Goal: Navigation & Orientation: Go to known website

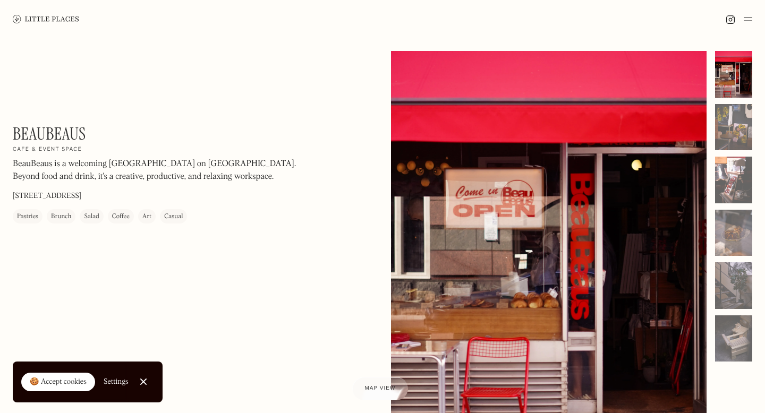
click at [66, 22] on img at bounding box center [46, 19] width 66 height 8
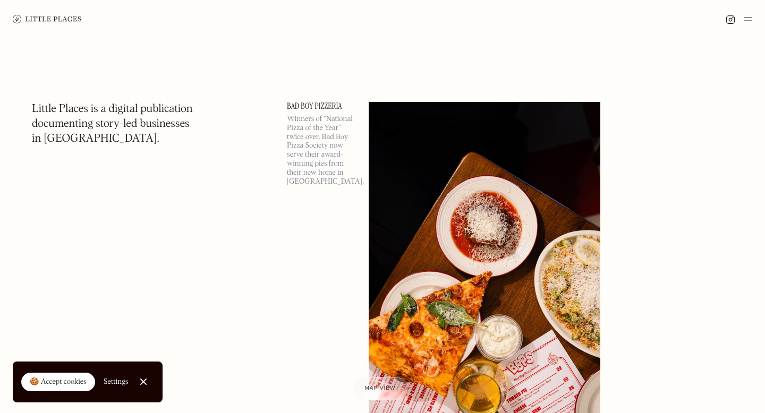
click at [66, 378] on div "🍪 Accept cookies" at bounding box center [58, 382] width 57 height 11
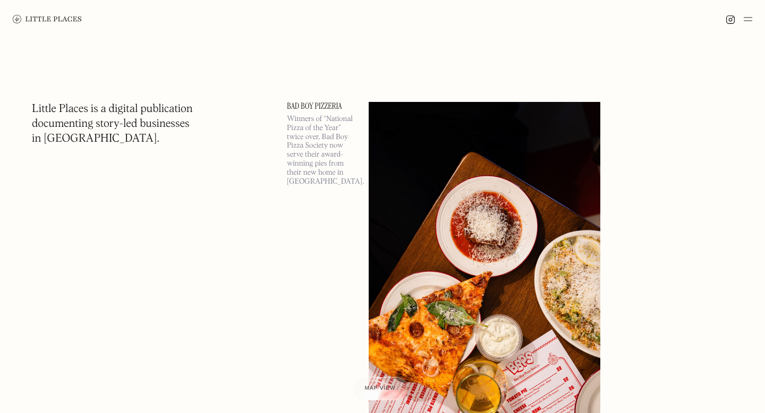
click at [752, 19] on div at bounding box center [382, 19] width 765 height 38
click at [747, 20] on img at bounding box center [748, 19] width 8 height 13
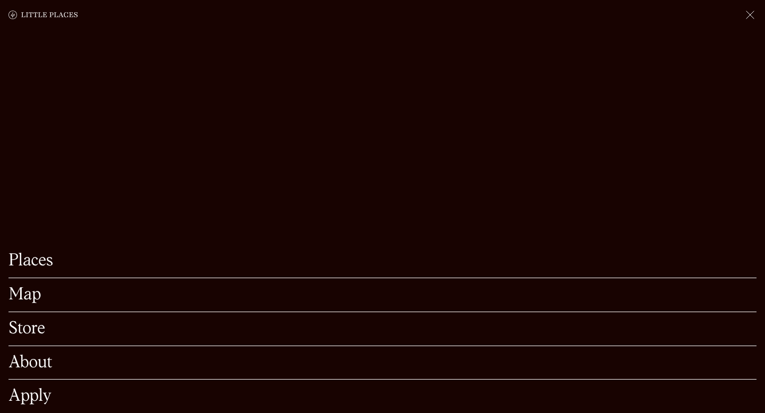
scroll to position [95, 0]
